Goal: Task Accomplishment & Management: Complete application form

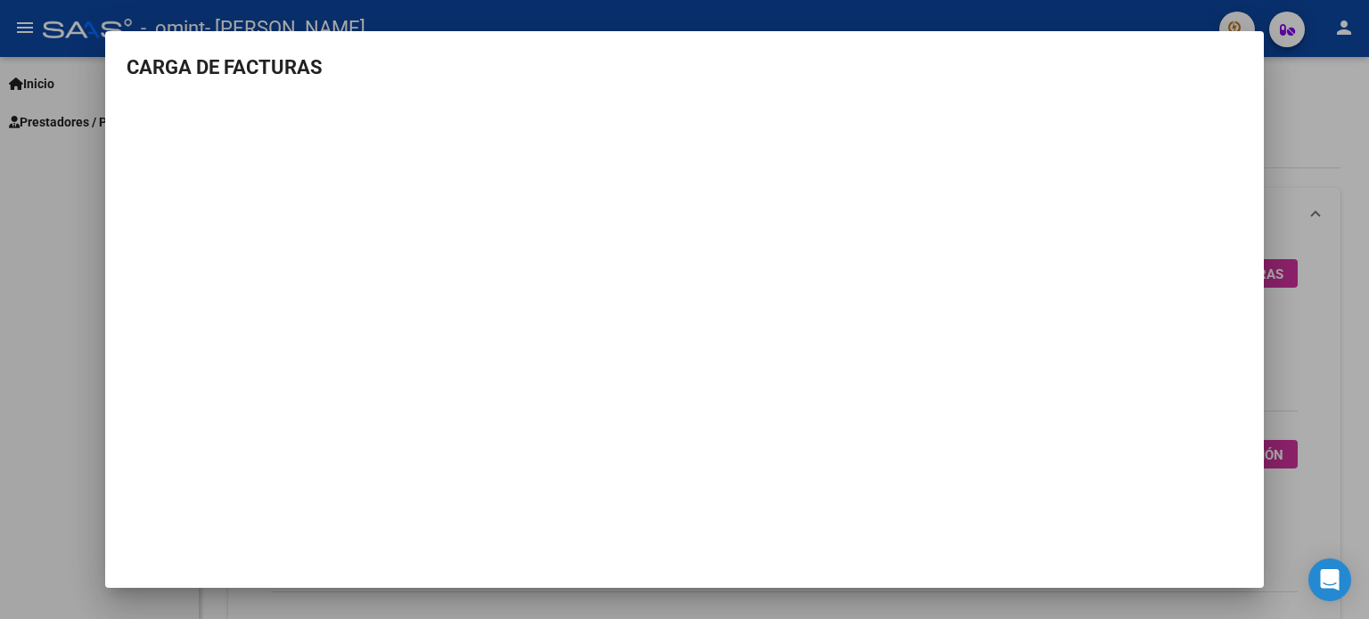
click at [1301, 192] on div at bounding box center [684, 309] width 1369 height 619
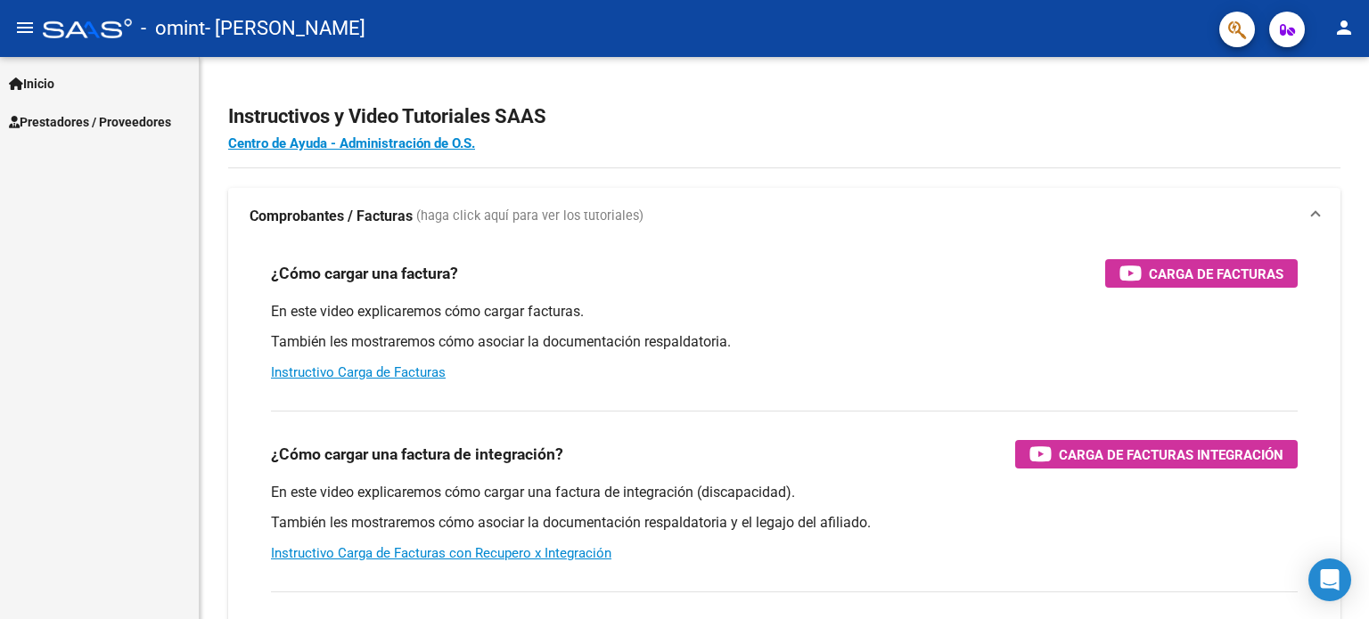
click at [25, 117] on span "Prestadores / Proveedores" at bounding box center [90, 122] width 162 height 20
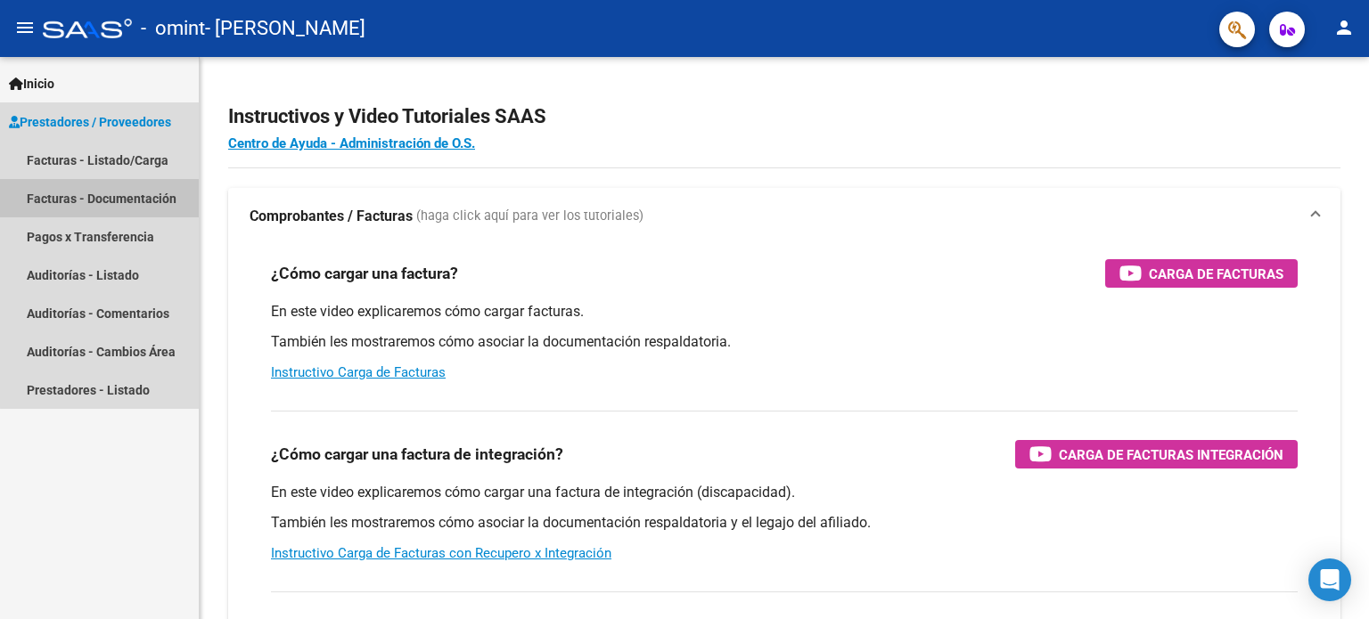
click at [105, 209] on link "Facturas - Documentación" at bounding box center [99, 198] width 199 height 38
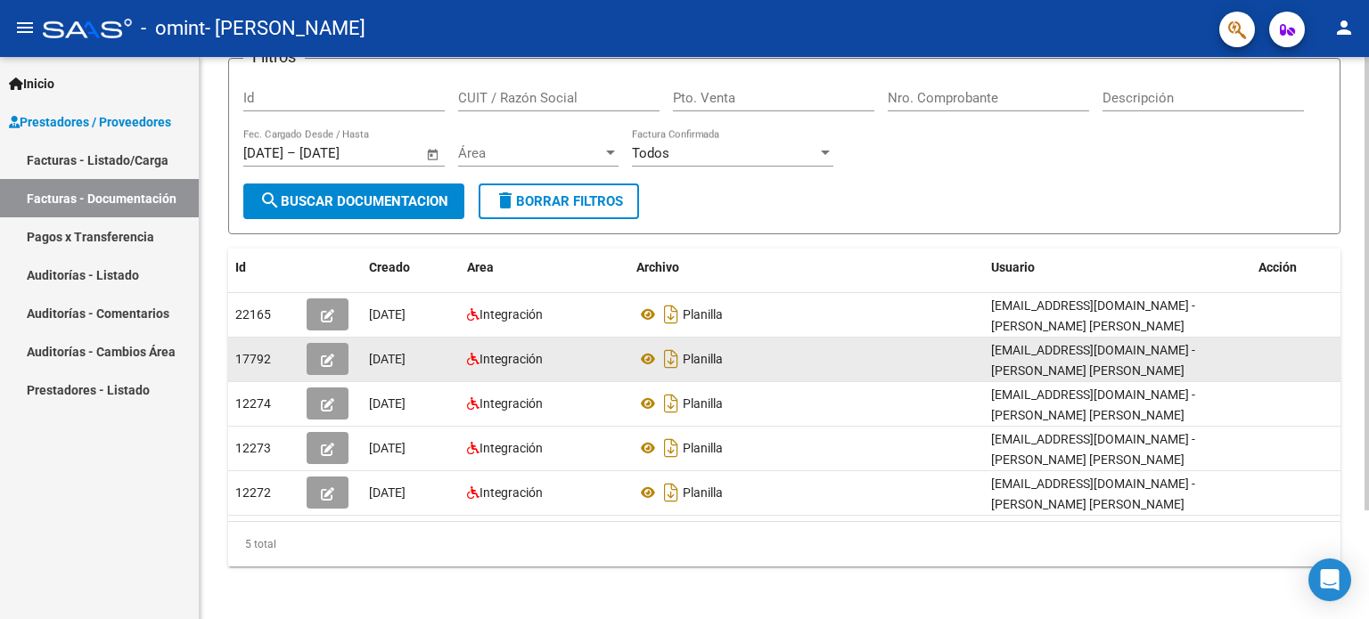
scroll to position [135, 0]
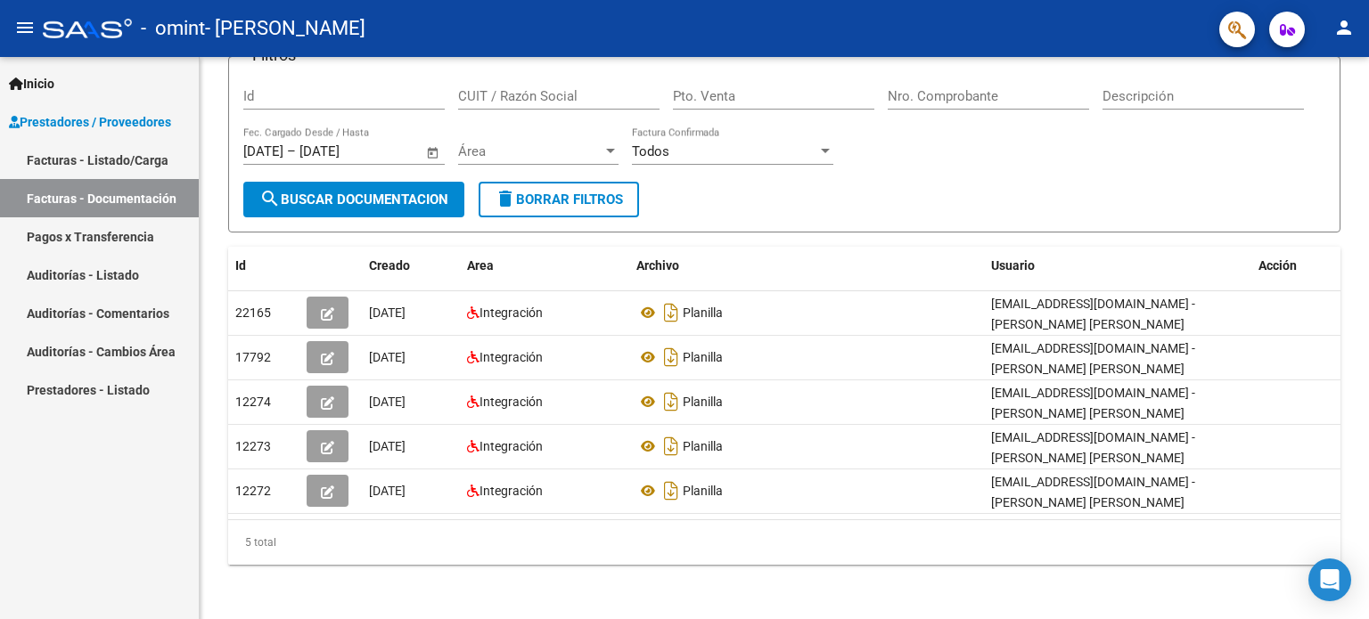
click at [86, 155] on link "Facturas - Listado/Carga" at bounding box center [99, 160] width 199 height 38
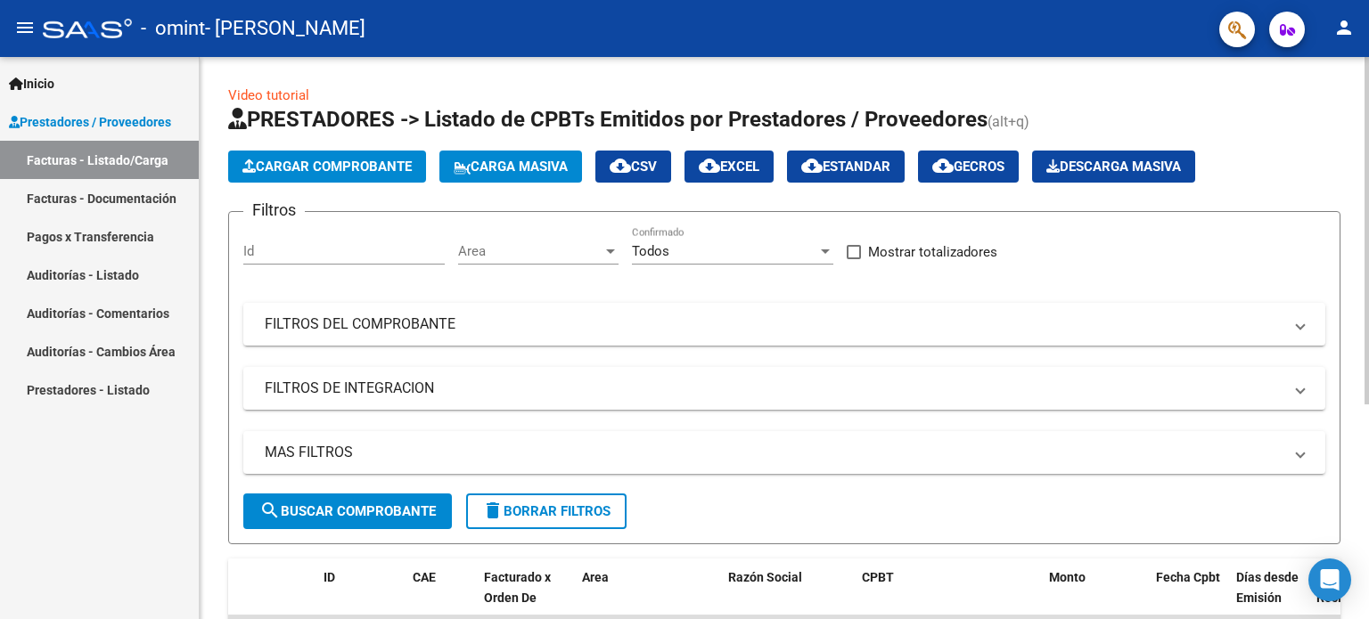
click at [391, 170] on span "Cargar Comprobante" at bounding box center [326, 167] width 169 height 16
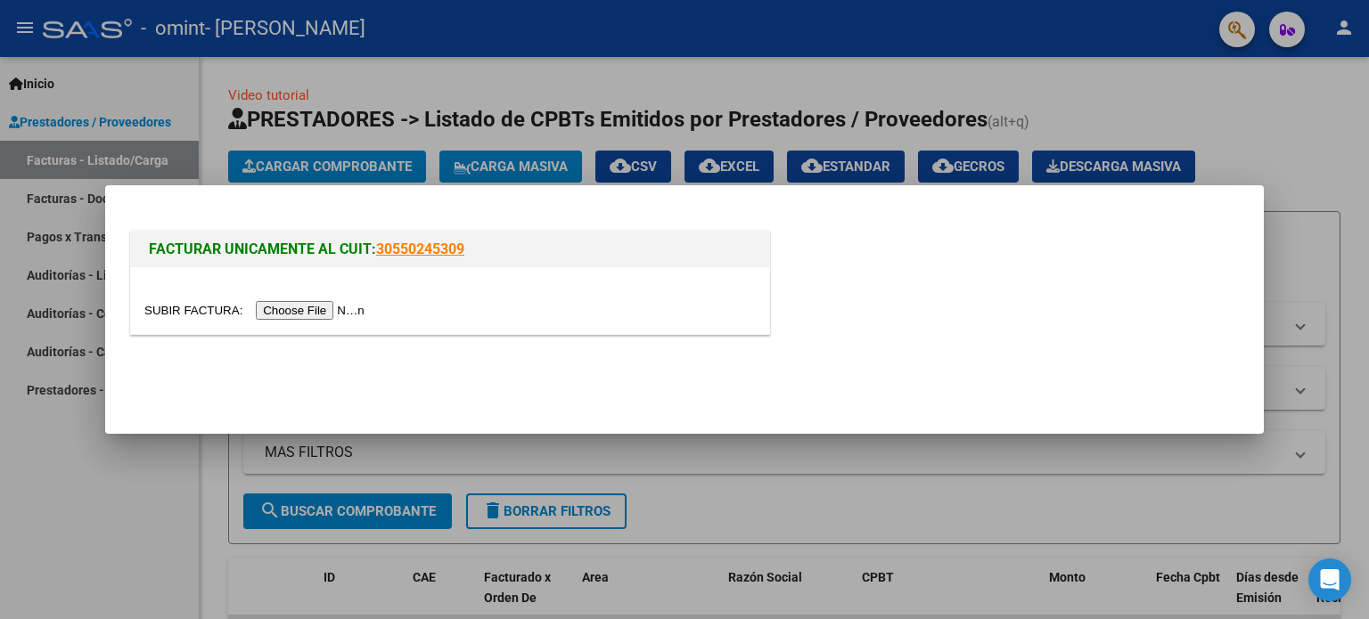
click at [301, 316] on input "file" at bounding box center [256, 310] width 225 height 19
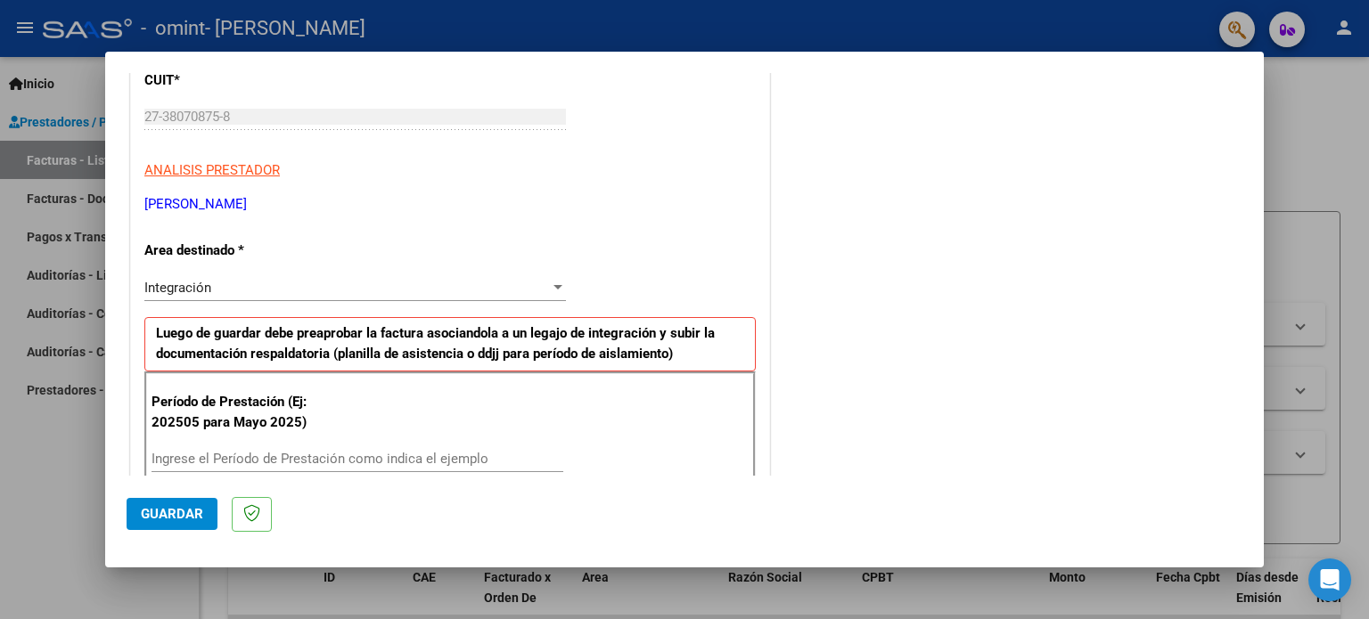
scroll to position [357, 0]
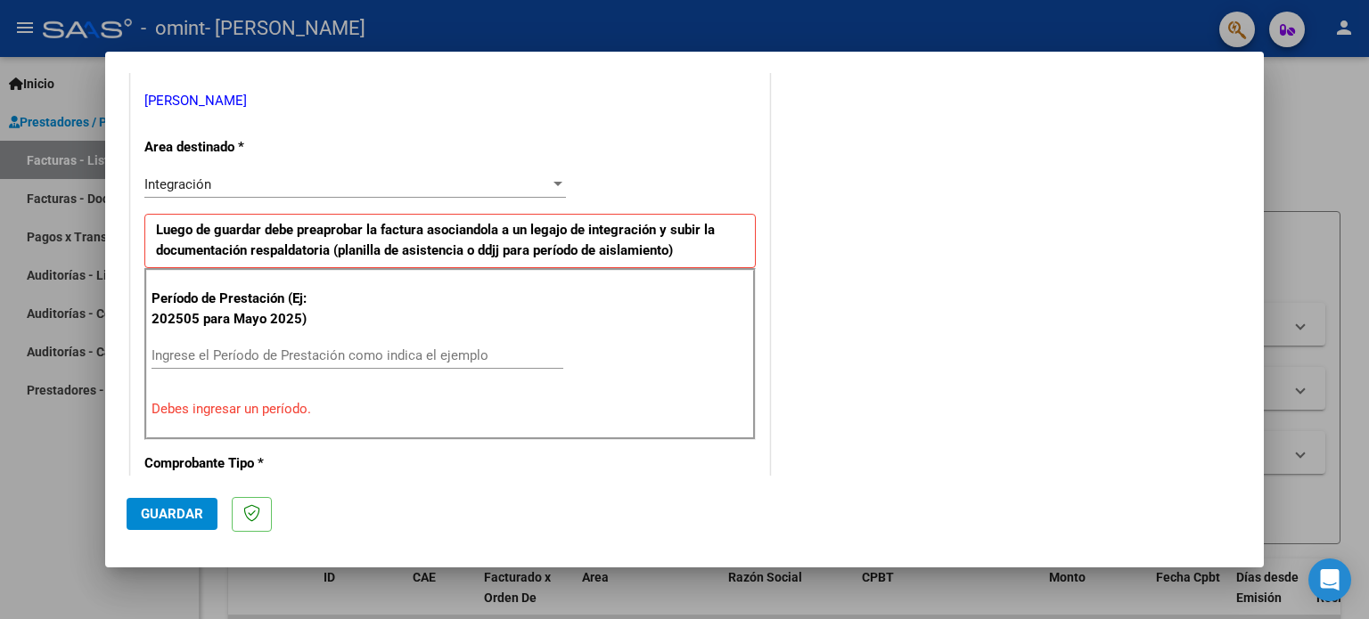
click at [174, 181] on span "Integración" at bounding box center [177, 184] width 67 height 16
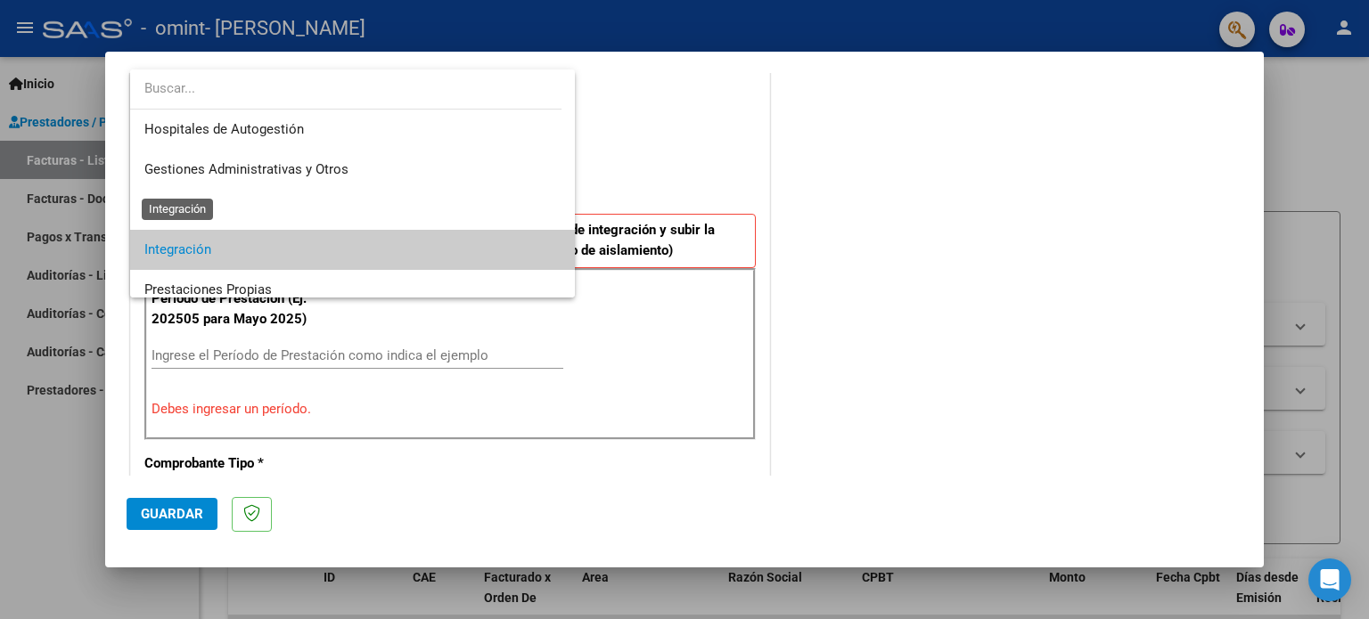
scroll to position [66, 0]
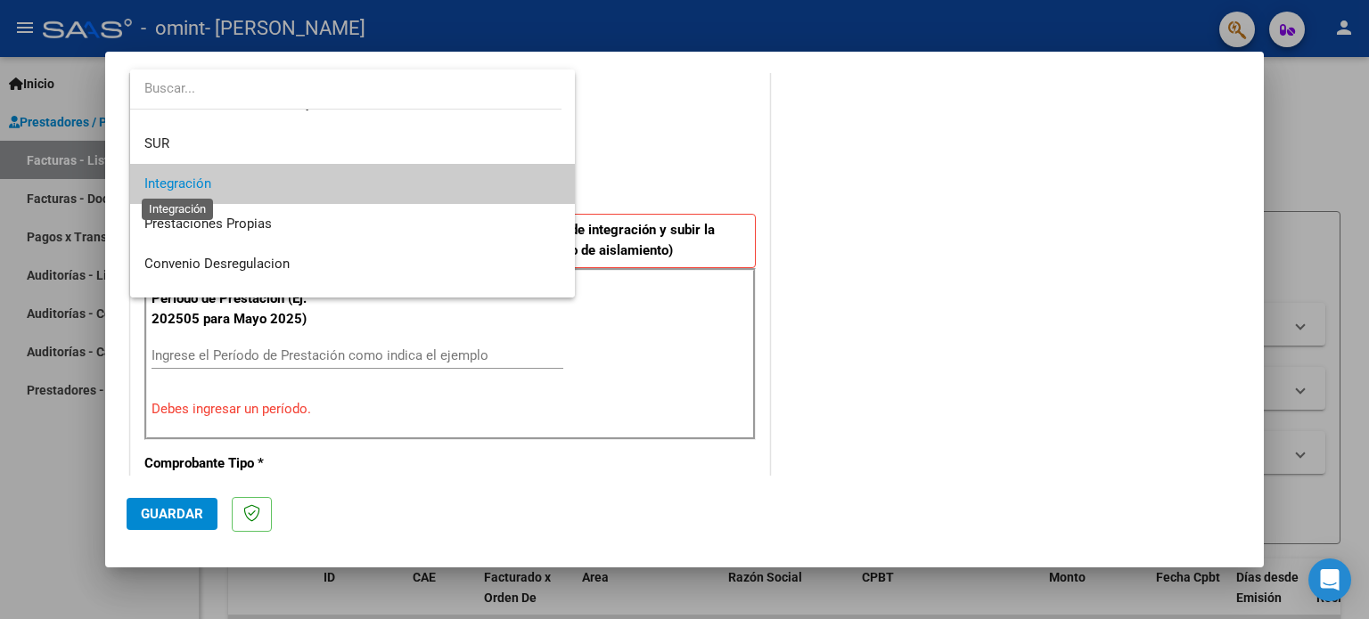
click at [173, 180] on span "Integración" at bounding box center [177, 184] width 67 height 16
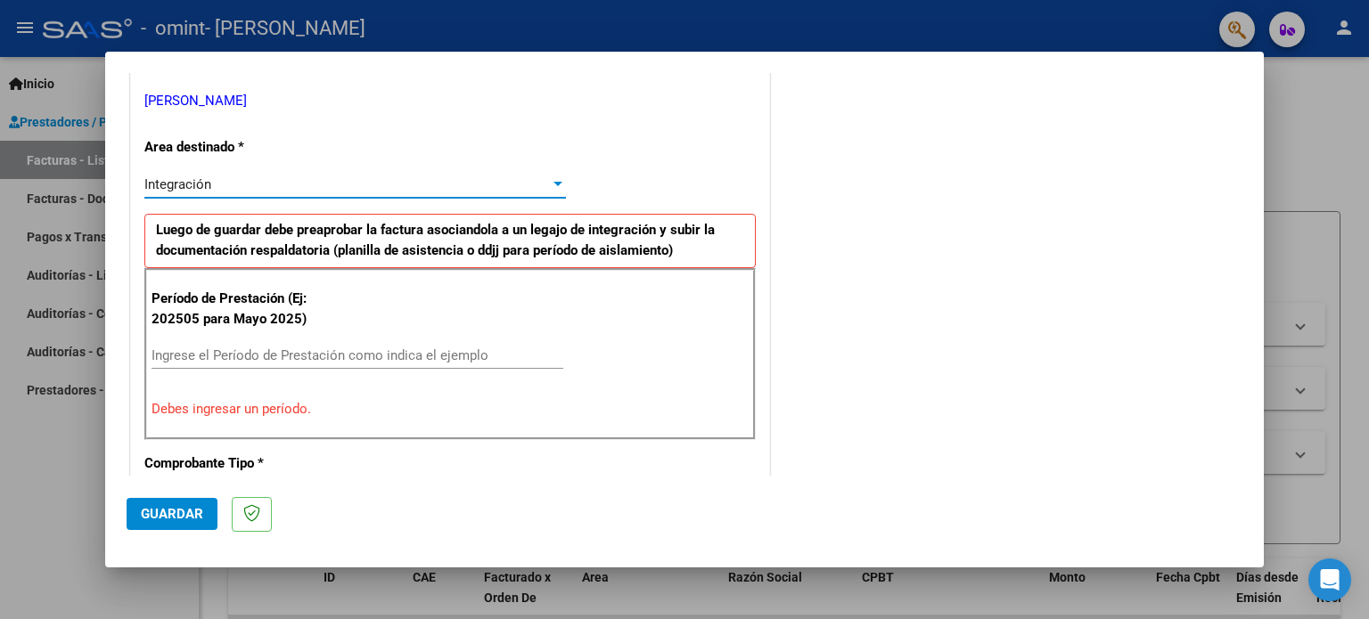
click at [221, 342] on div "Ingrese el Período de Prestación como indica el ejemplo" at bounding box center [358, 355] width 412 height 27
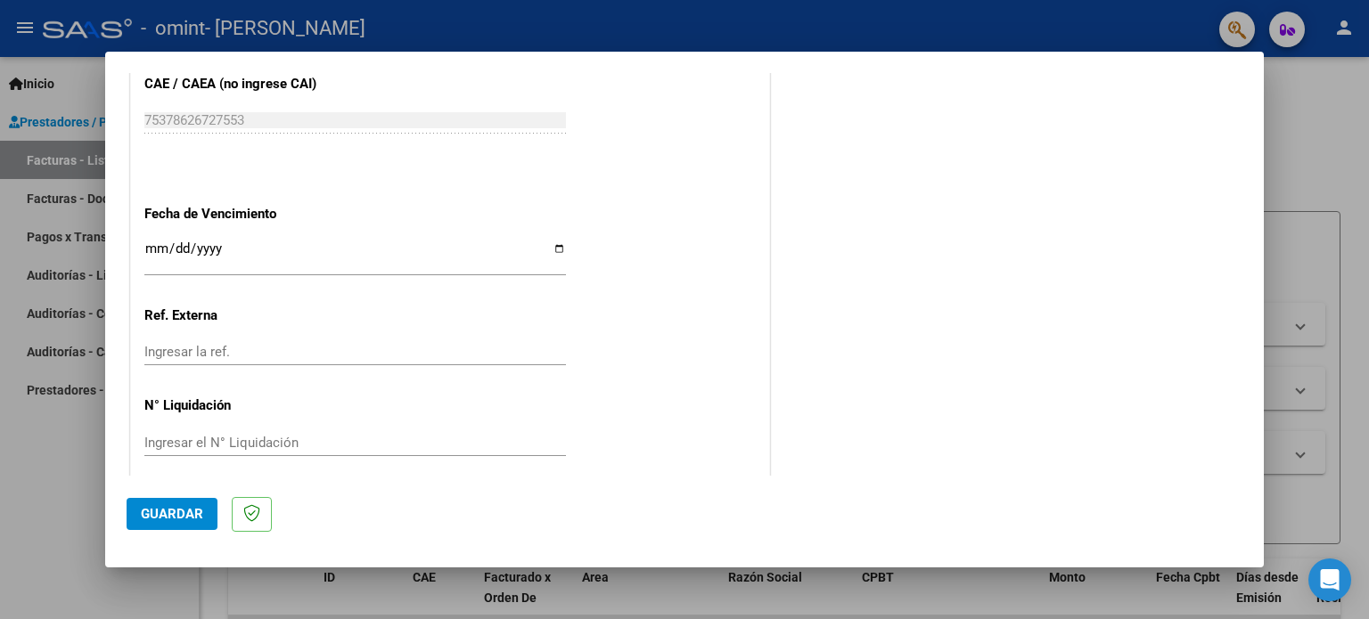
scroll to position [1163, 0]
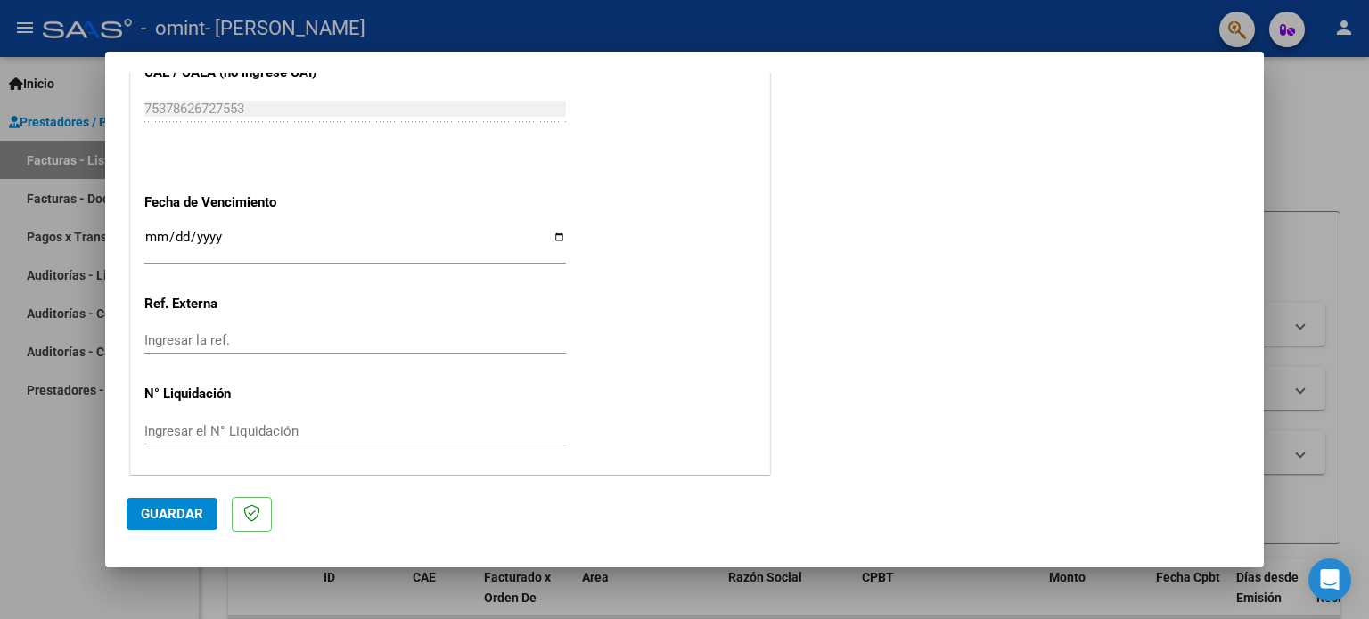
type input "202508"
click at [153, 503] on button "Guardar" at bounding box center [172, 514] width 91 height 32
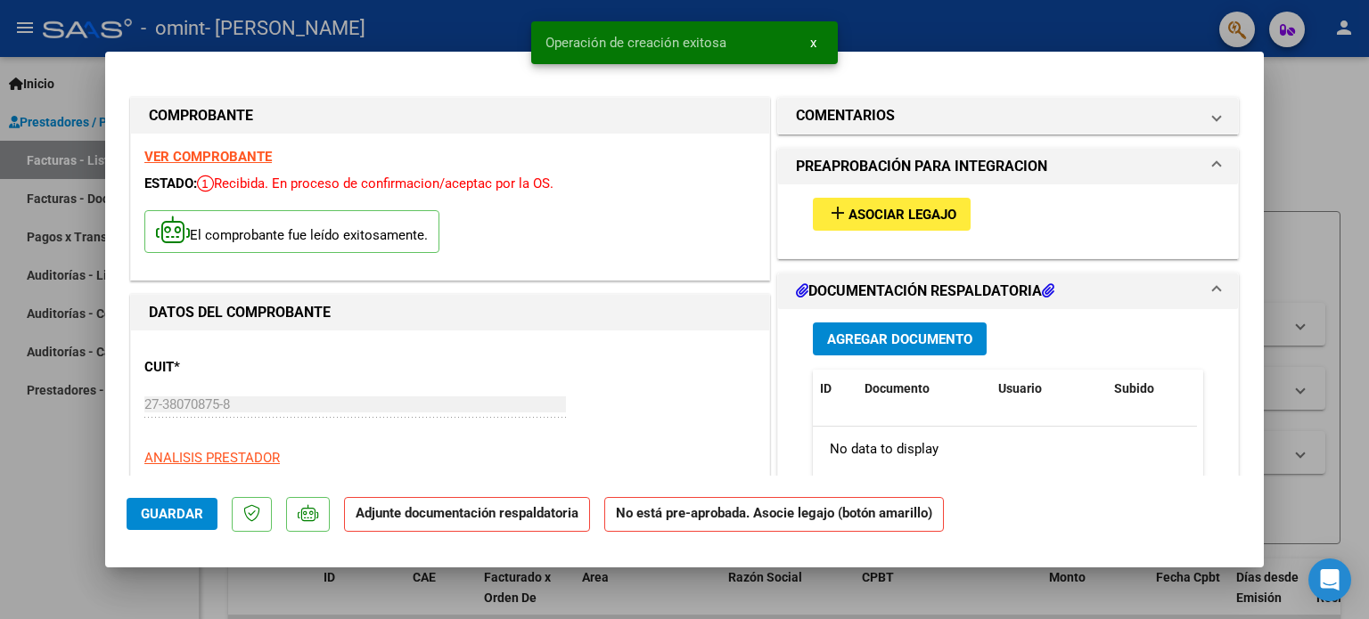
click at [931, 202] on button "add Asociar Legajo" at bounding box center [892, 214] width 158 height 33
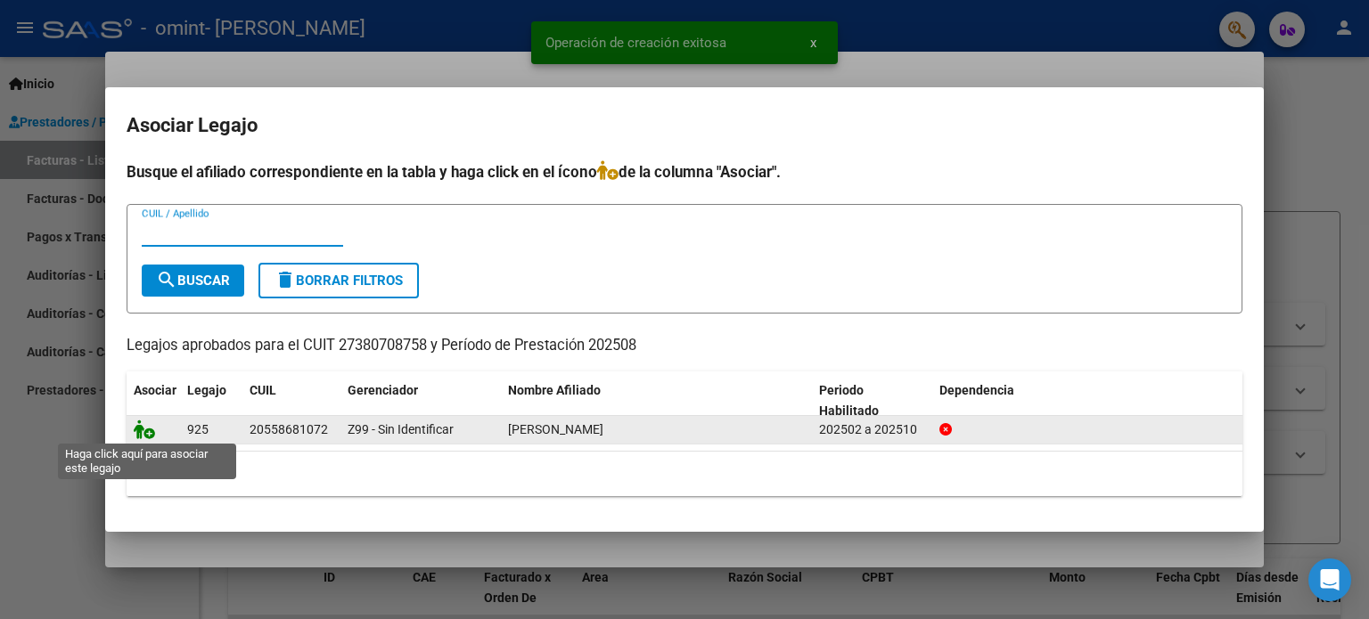
click at [147, 432] on icon at bounding box center [144, 430] width 21 height 20
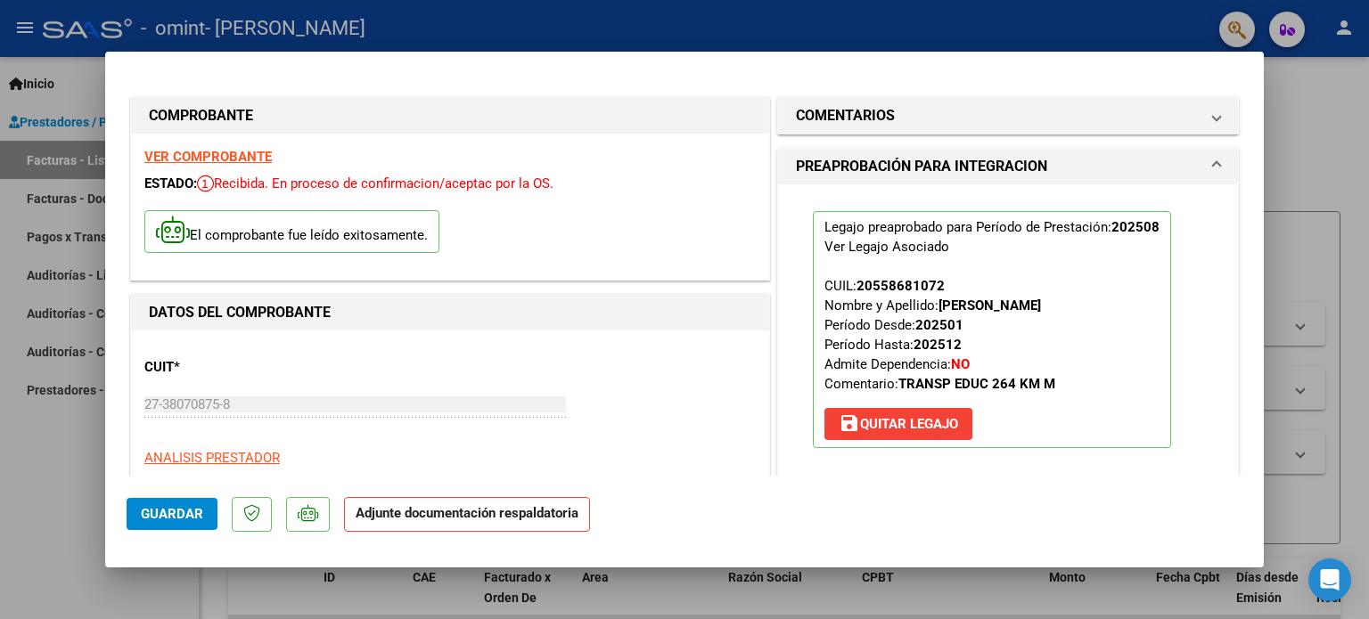
scroll to position [267, 0]
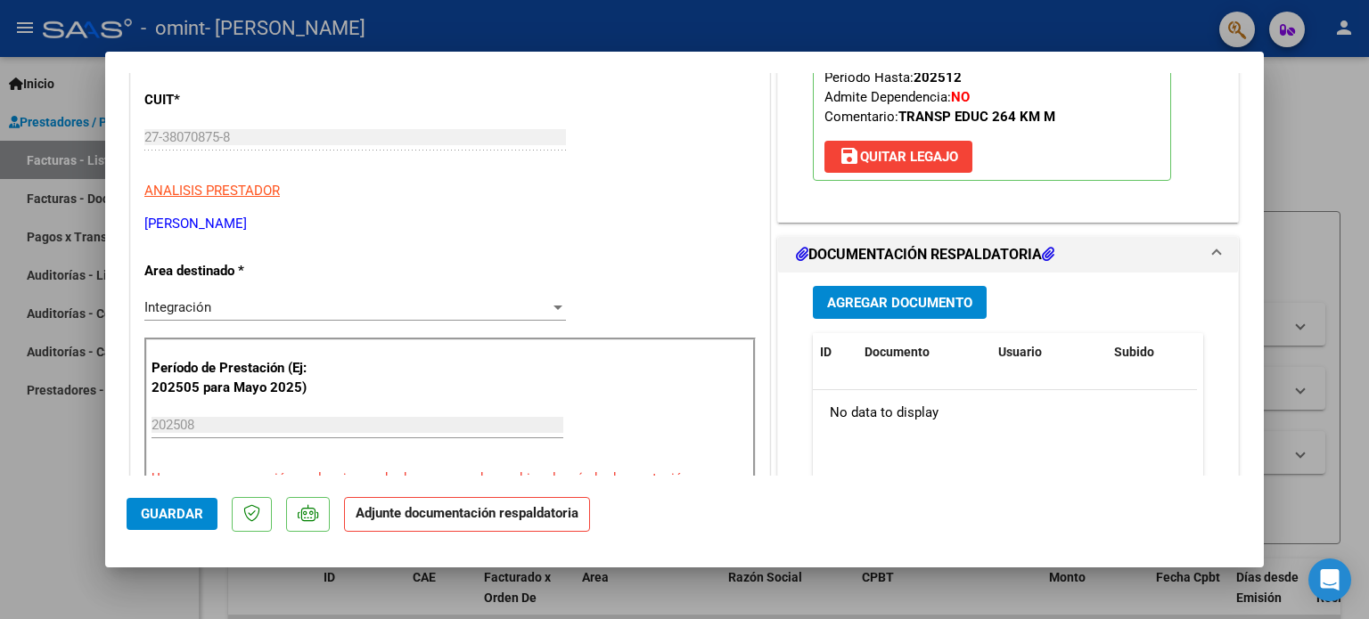
click at [884, 305] on span "Agregar Documento" at bounding box center [899, 303] width 145 height 16
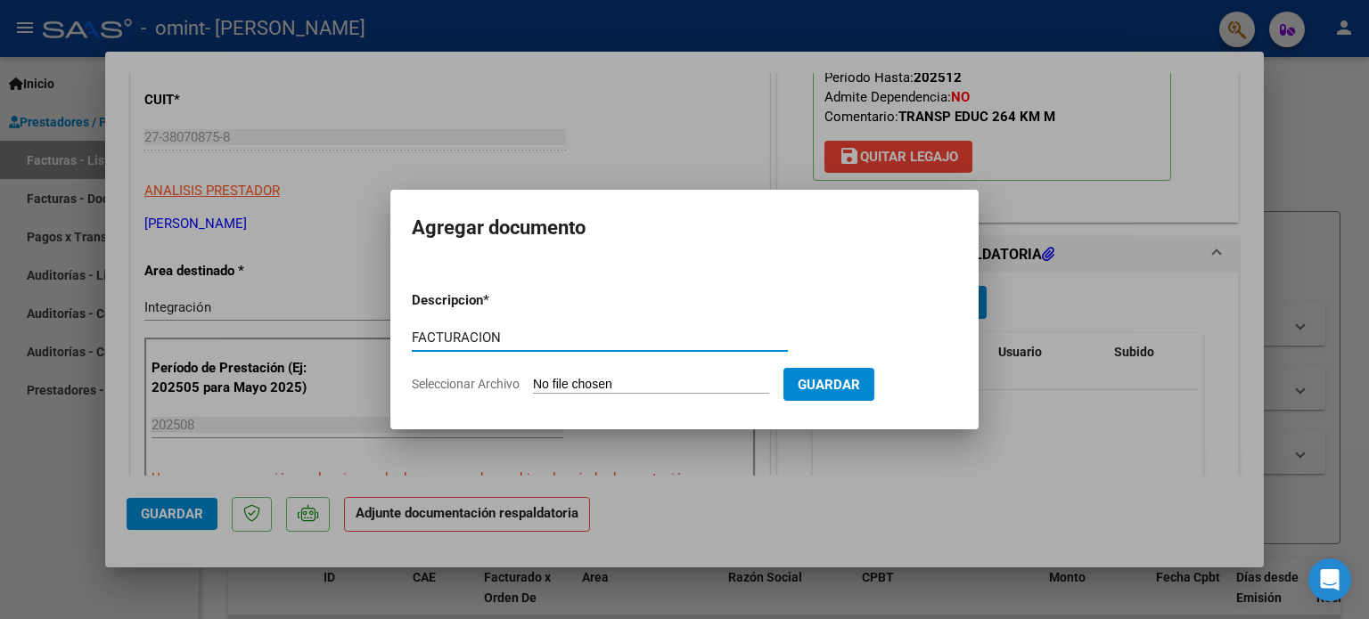
type input "FACTURACION"
click at [587, 385] on input "Seleccionar Archivo" at bounding box center [651, 385] width 236 height 17
type input "C:\fakepath\27380708758_001_00002_00000288.pdf"
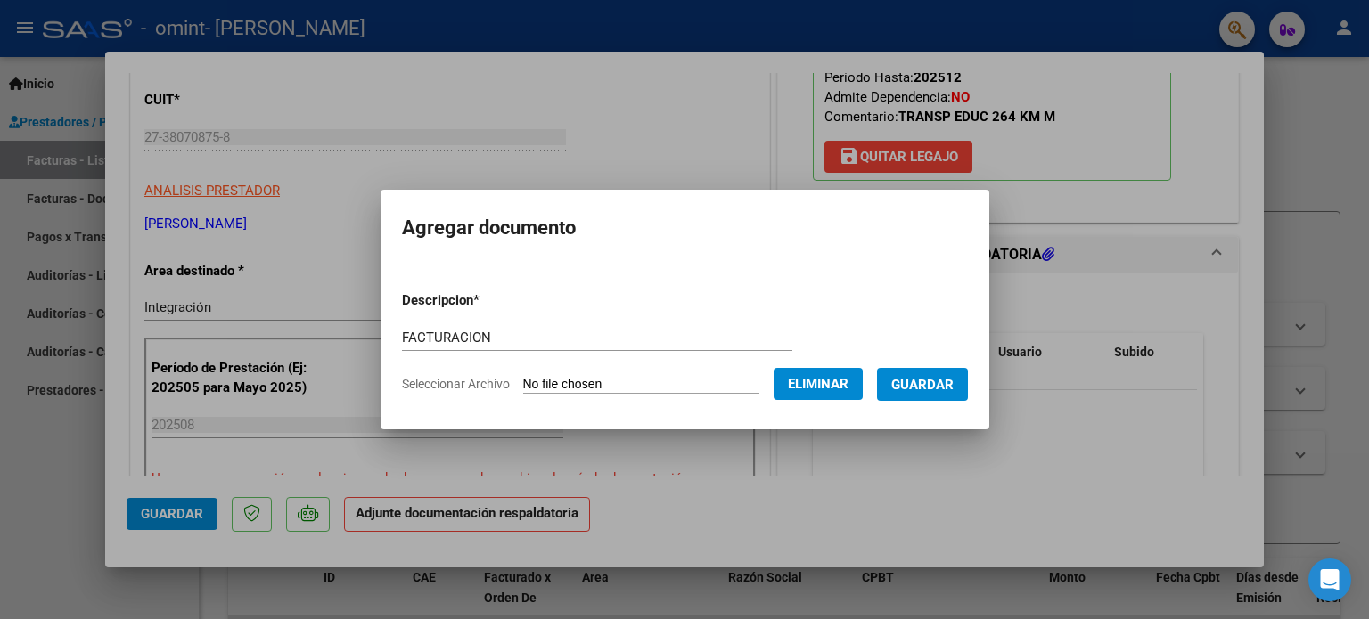
click at [954, 378] on span "Guardar" at bounding box center [922, 385] width 62 height 16
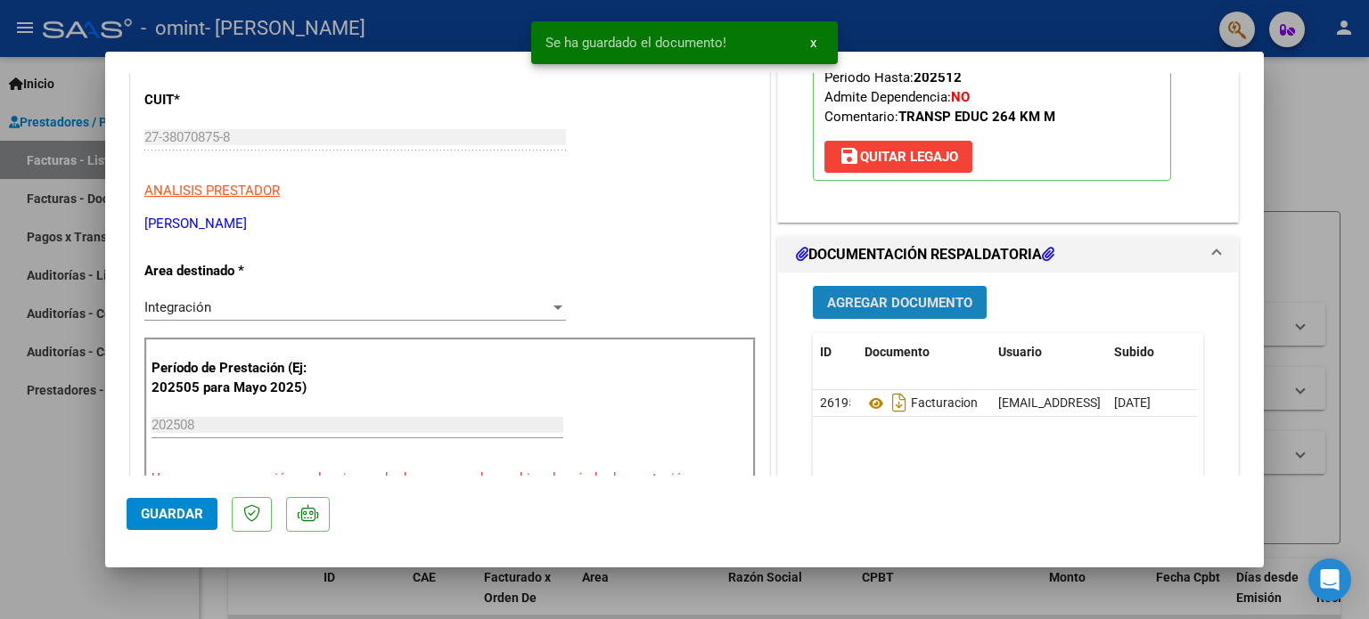
click at [914, 302] on span "Agregar Documento" at bounding box center [899, 303] width 145 height 16
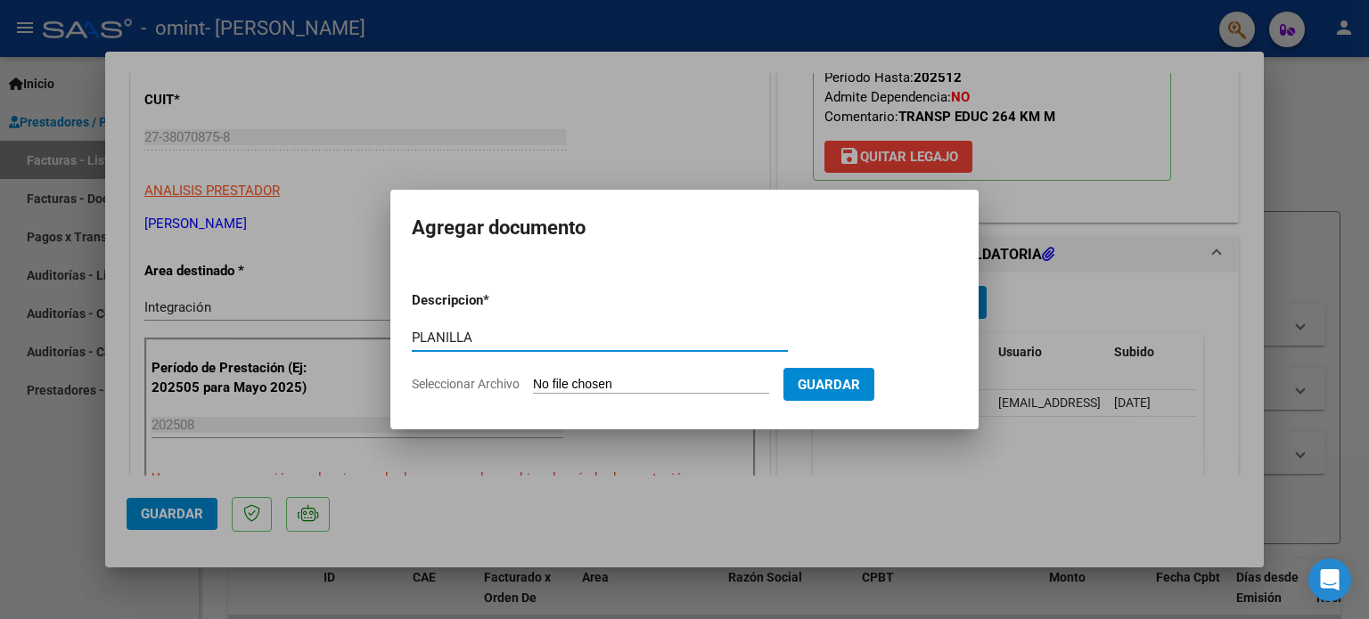
type input "PLANILLA"
click at [625, 385] on input "Seleccionar Archivo" at bounding box center [651, 385] width 236 height 17
type input "C:\fakepath\[PERSON_NAME] PLANILLA.pdf"
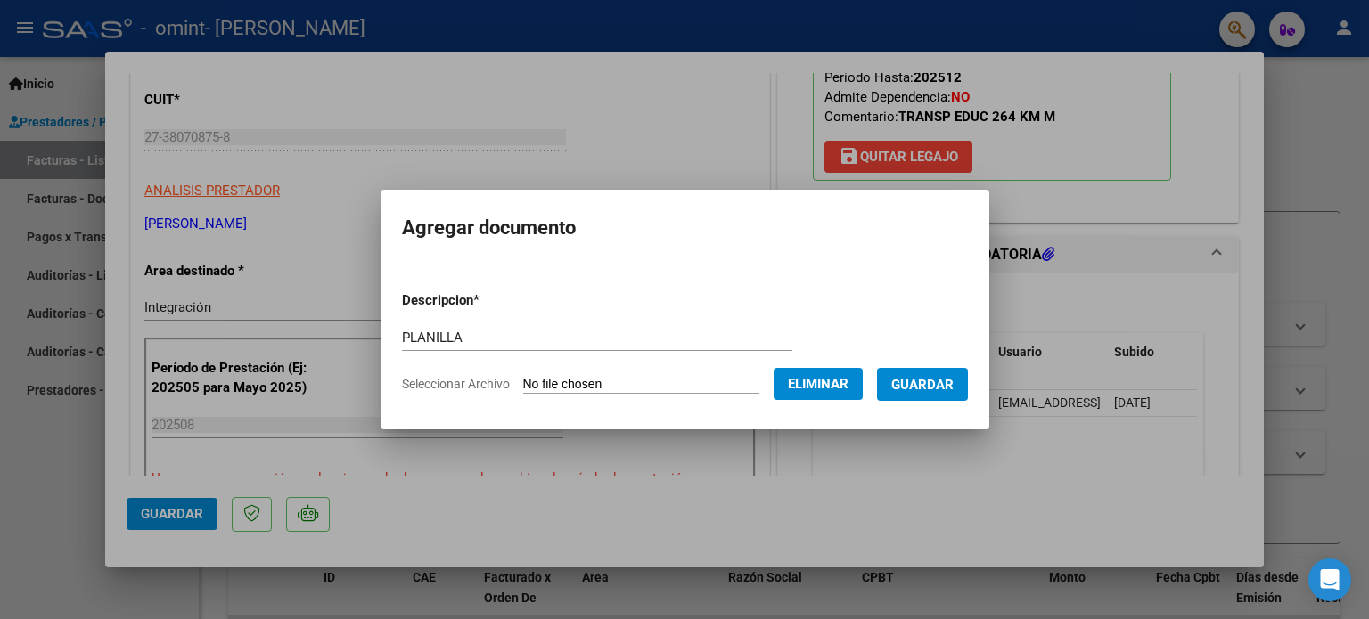
click at [934, 391] on span "Guardar" at bounding box center [922, 385] width 62 height 16
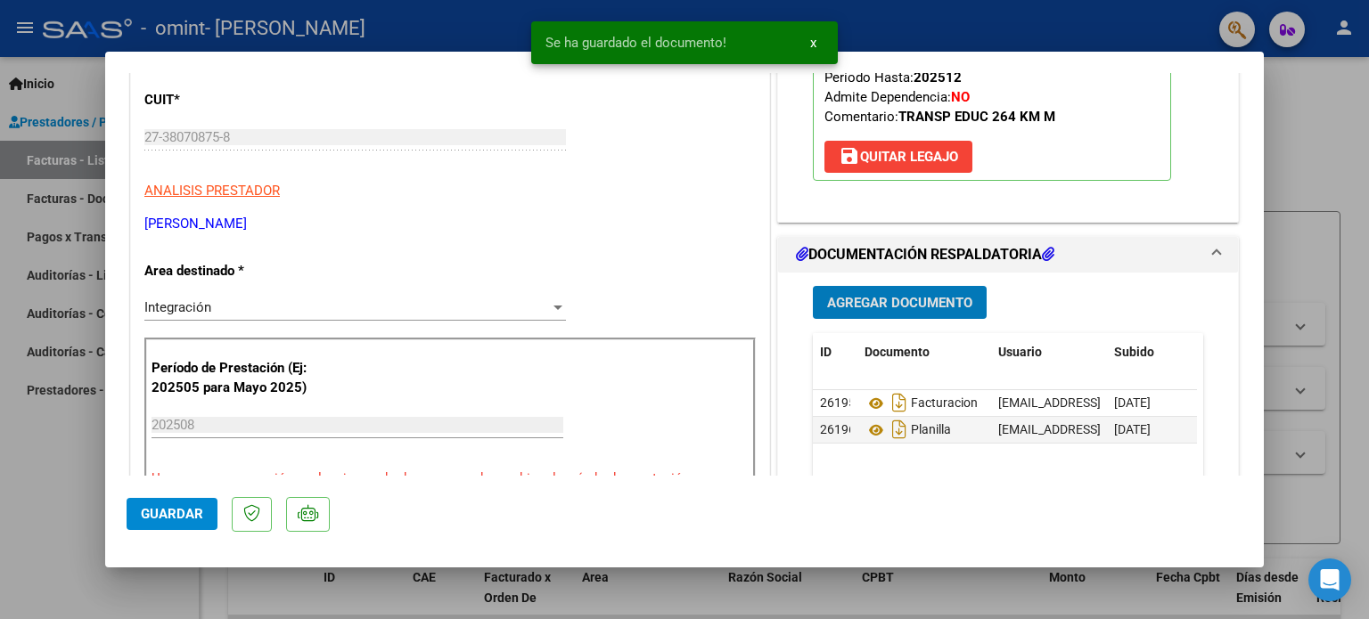
click at [181, 512] on span "Guardar" at bounding box center [172, 514] width 62 height 16
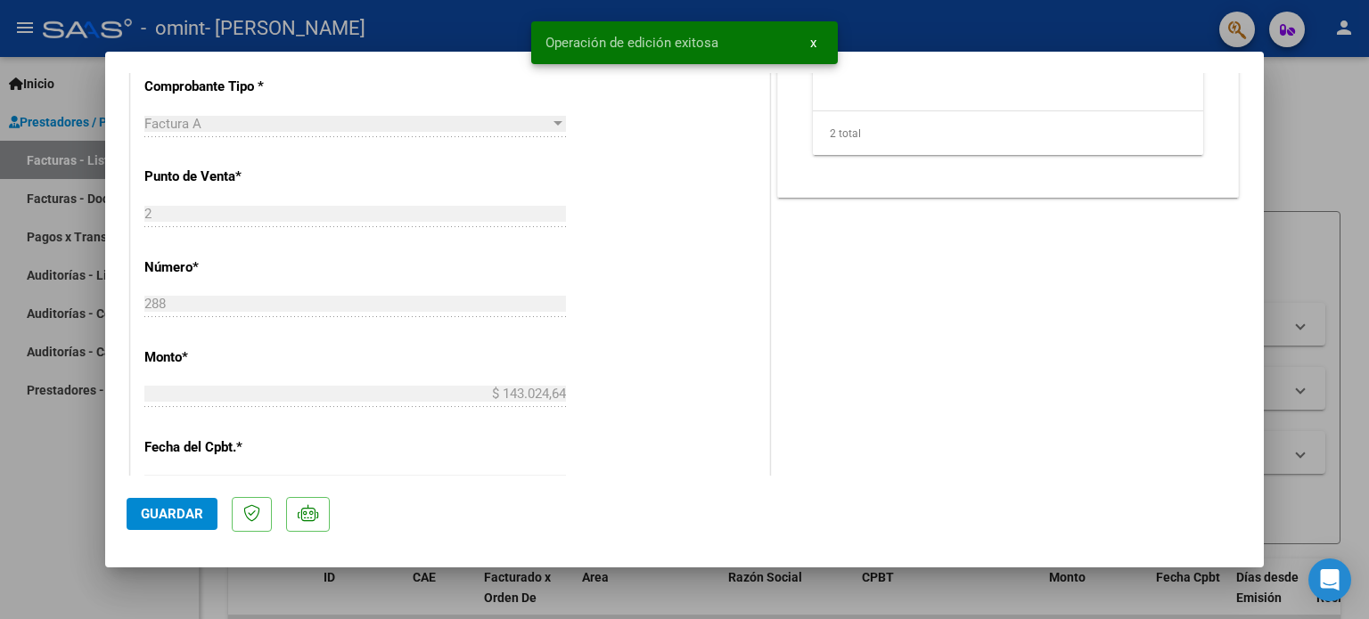
click at [1294, 131] on div at bounding box center [684, 309] width 1369 height 619
type input "$ 0,00"
